Goal: Task Accomplishment & Management: Complete application form

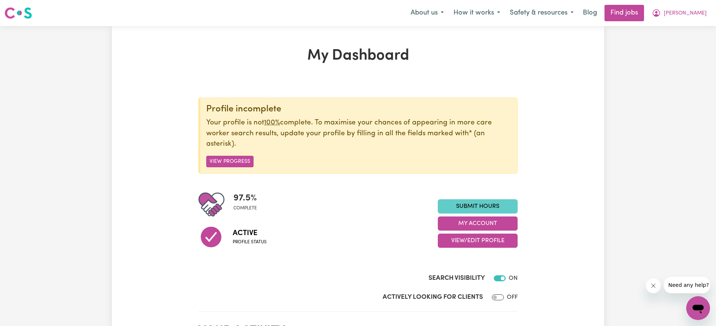
click at [466, 208] on link "Submit Hours" at bounding box center [478, 206] width 80 height 14
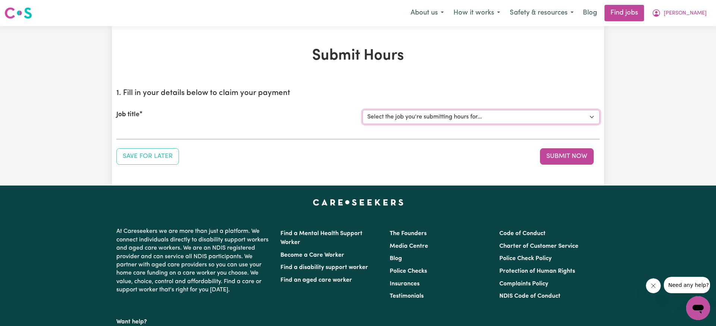
click at [593, 116] on select "Select the job you're submitting hours for... [Miro -] Support Worker Needed ON…" at bounding box center [480, 117] width 237 height 14
select select "14310"
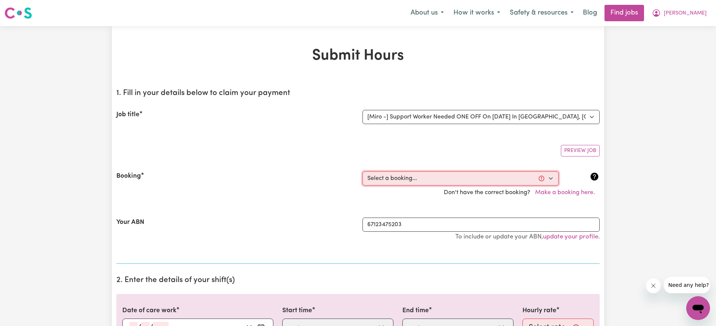
click at [550, 179] on select "Select a booking... [DATE] 09:00am to 12:00pm (ONE-OFF)" at bounding box center [460, 179] width 196 height 14
select select "367880"
type input "[DATE]"
type input "3"
type input "10"
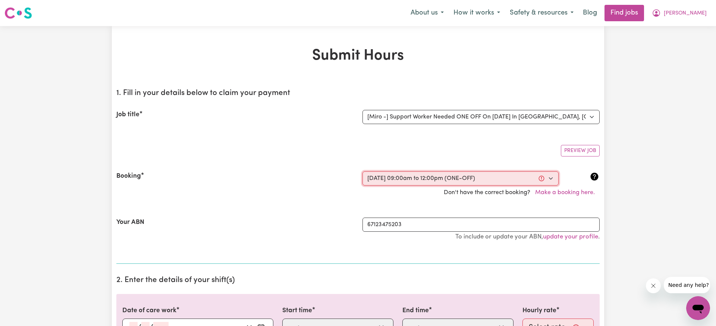
type input "2025"
type input "09:00"
type input "9"
type input "0"
select select "am"
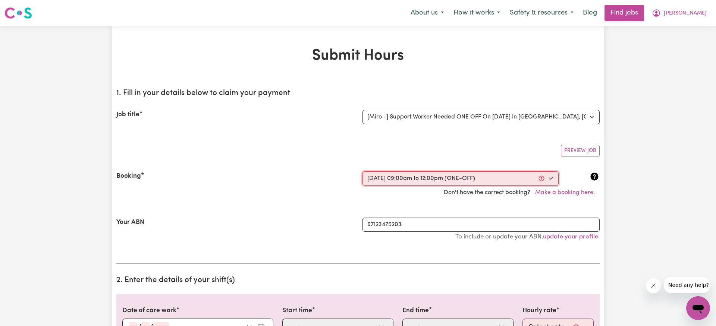
type input "12:00"
type input "12"
type input "0"
select select "pm"
select select "40-Weekday"
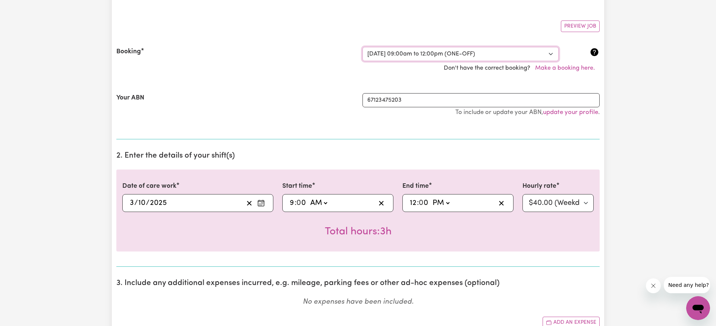
scroll to position [309, 0]
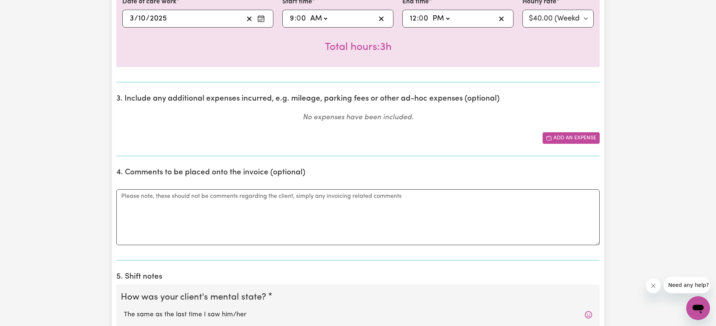
click at [557, 142] on button "Add an expense" at bounding box center [570, 138] width 57 height 12
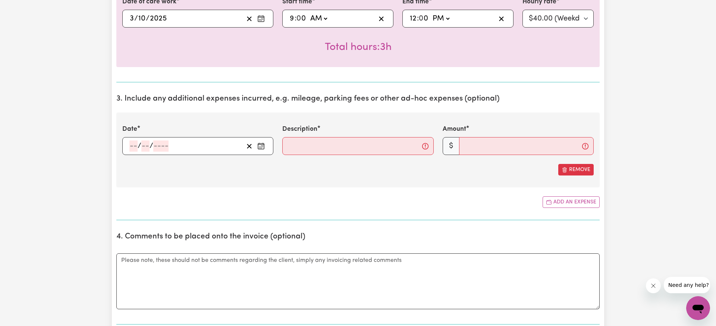
click at [260, 147] on icon "Enter the date of expense" at bounding box center [260, 145] width 7 height 7
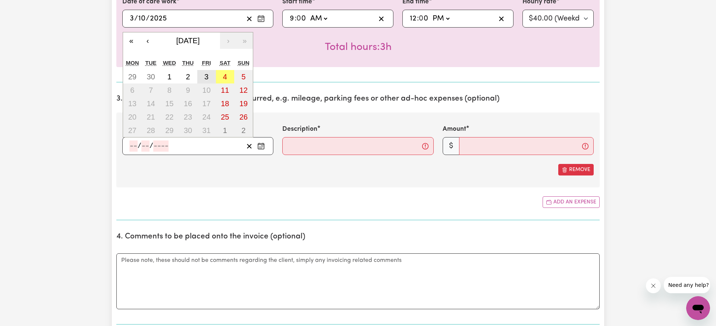
click at [208, 78] on abbr "3" at bounding box center [206, 77] width 4 height 8
type input "[DATE]"
type input "3"
type input "10"
type input "2025"
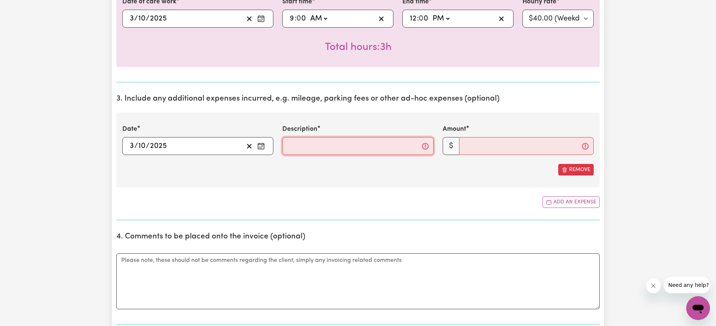
click at [295, 145] on input "Description" at bounding box center [357, 146] width 151 height 18
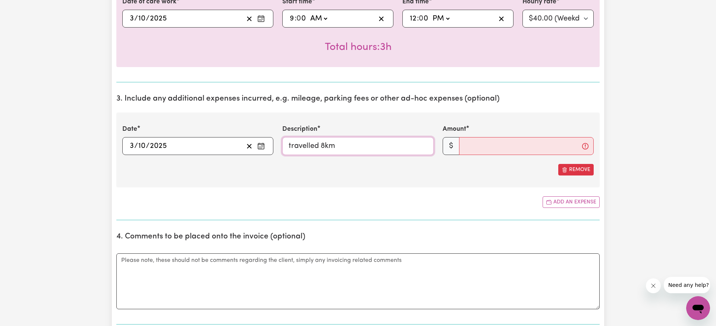
click at [324, 146] on input "travelled 8km" at bounding box center [357, 146] width 151 height 18
type input "travelled 28km"
click at [501, 150] on input "Amount" at bounding box center [526, 146] width 135 height 18
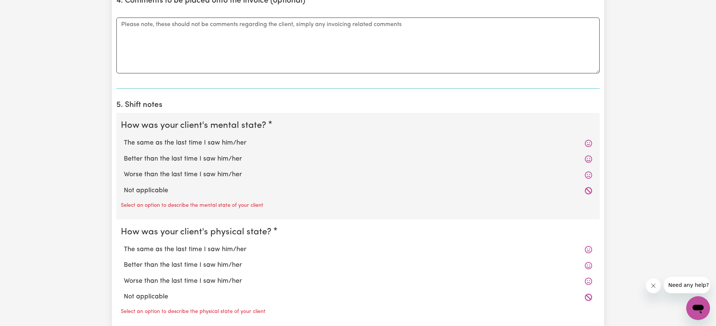
scroll to position [545, 0]
type input "28.00"
click at [158, 142] on label "The same as the last time I saw him/her" at bounding box center [358, 143] width 468 height 10
click at [124, 138] on input "The same as the last time I saw him/her" at bounding box center [123, 138] width 0 height 0
radio input "true"
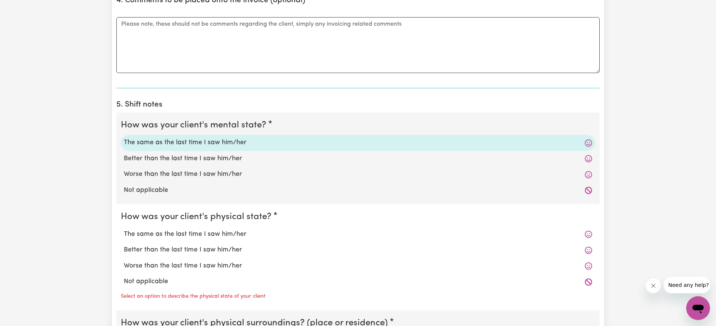
click at [178, 234] on label "The same as the last time I saw him/her" at bounding box center [358, 235] width 468 height 10
click at [124, 230] on input "The same as the last time I saw him/her" at bounding box center [123, 229] width 0 height 0
radio input "true"
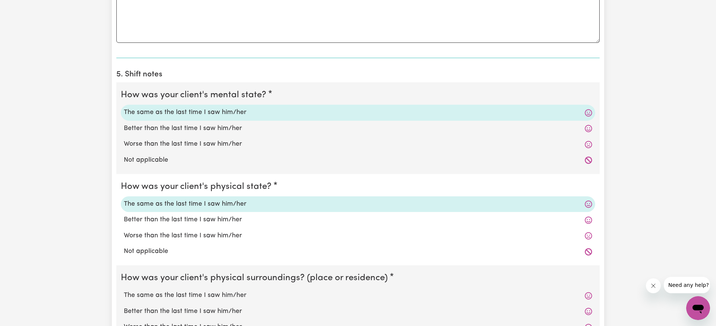
scroll to position [666, 0]
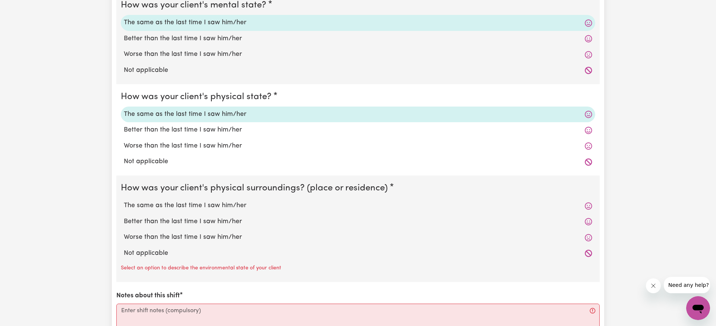
click at [202, 207] on label "The same as the last time I saw him/her" at bounding box center [358, 206] width 468 height 10
click at [124, 201] on input "The same as the last time I saw him/her" at bounding box center [123, 201] width 0 height 0
radio input "true"
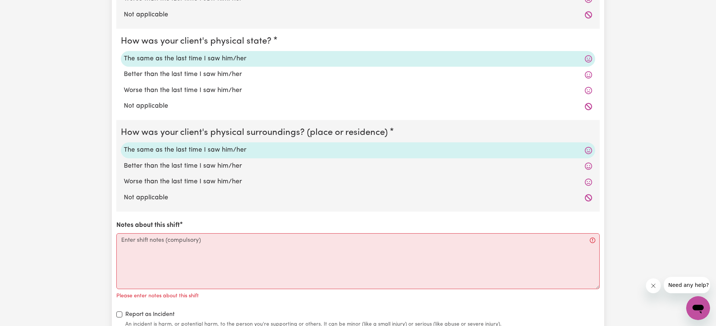
scroll to position [721, 0]
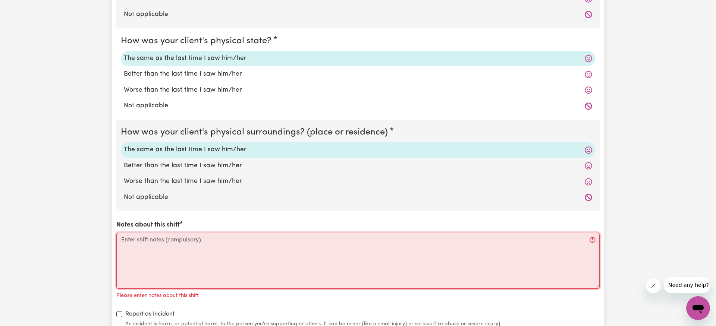
click at [135, 244] on textarea "Notes about this shift" at bounding box center [357, 261] width 483 height 56
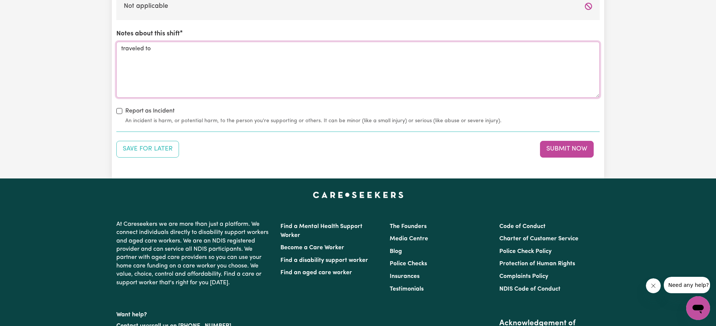
scroll to position [948, 0]
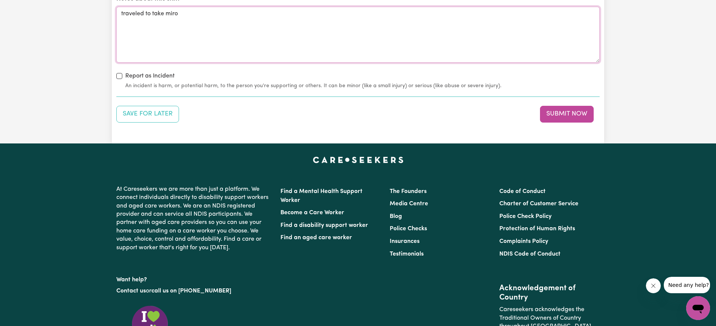
click at [170, 14] on textarea "traveled to take miro" at bounding box center [357, 35] width 483 height 56
click at [183, 15] on textarea "traveled to take Miro" at bounding box center [357, 35] width 483 height 56
click at [124, 13] on textarea "traveled to take Miro to his Doctors appointment" at bounding box center [357, 35] width 483 height 56
click at [123, 14] on textarea "traveled to take Miro to his Doctors appointment" at bounding box center [357, 35] width 483 height 56
type textarea "Traveled to take [PERSON_NAME] to his Doctors appointment"
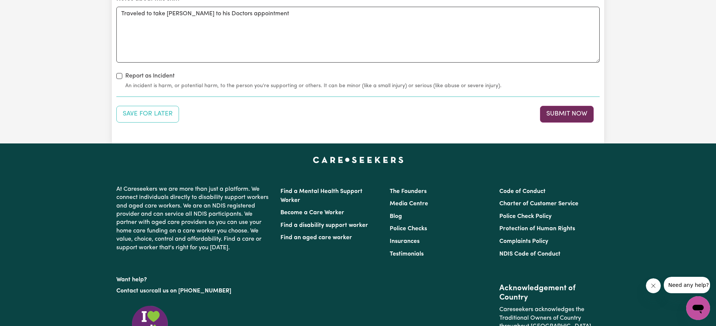
click at [563, 114] on button "Submit Now" at bounding box center [567, 114] width 54 height 16
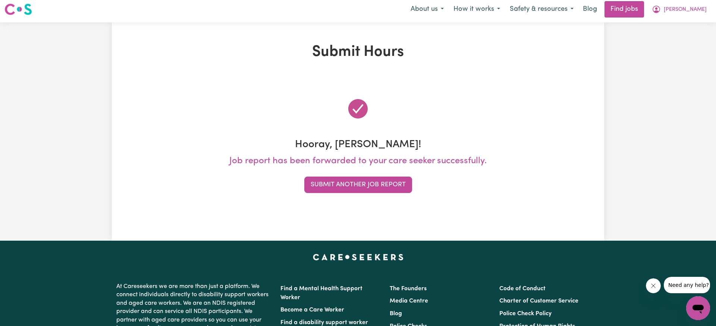
scroll to position [0, 0]
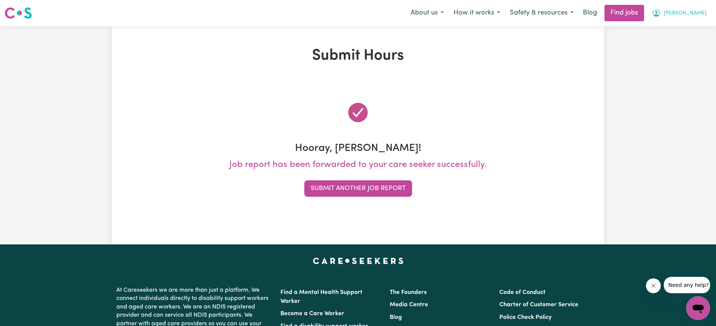
click at [686, 14] on span "[PERSON_NAME]" at bounding box center [685, 13] width 43 height 8
click at [682, 28] on link "My Account" at bounding box center [681, 29] width 59 height 14
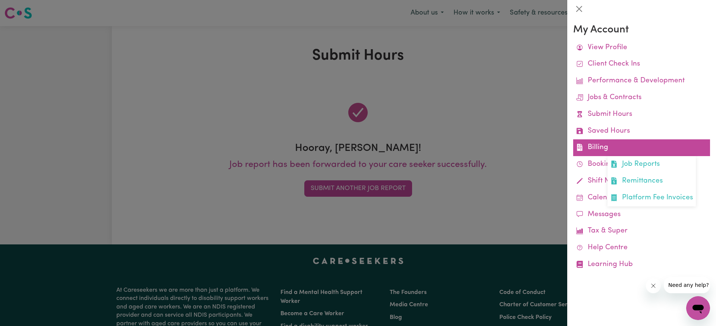
click at [605, 144] on link "Billing Job Reports Remittances Platform Fee Invoices" at bounding box center [641, 147] width 137 height 17
